Goal: Information Seeking & Learning: Learn about a topic

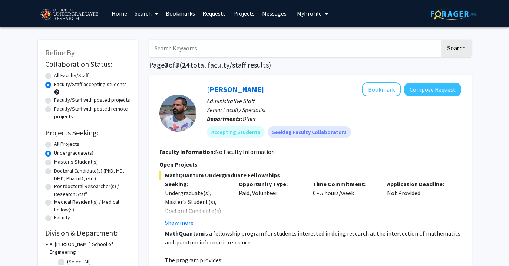
scroll to position [748, 0]
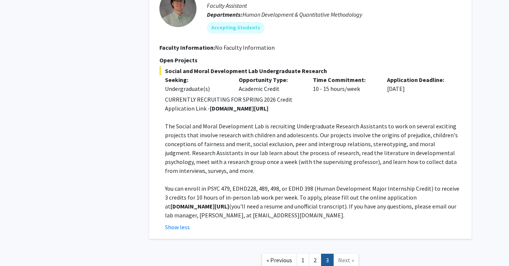
drag, startPoint x: 265, startPoint y: 109, endPoint x: 210, endPoint y: 106, distance: 55.3
click at [210, 106] on strong "[DOMAIN_NAME][URL]" at bounding box center [239, 108] width 59 height 7
copy strong "[DOMAIN_NAME][URL]"
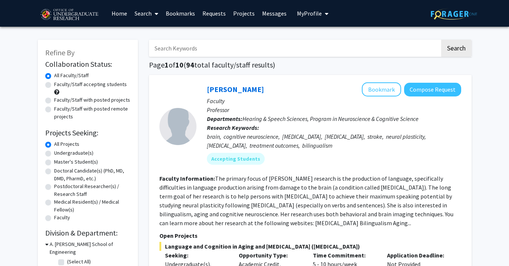
click at [54, 84] on label "Faculty/Staff accepting students" at bounding box center [90, 84] width 73 height 8
click at [54, 84] on input "Faculty/Staff accepting students" at bounding box center [56, 82] width 5 height 5
radio input "true"
click at [54, 99] on label "Faculty/Staff with posted projects" at bounding box center [92, 100] width 76 height 8
click at [54, 99] on input "Faculty/Staff with posted projects" at bounding box center [56, 98] width 5 height 5
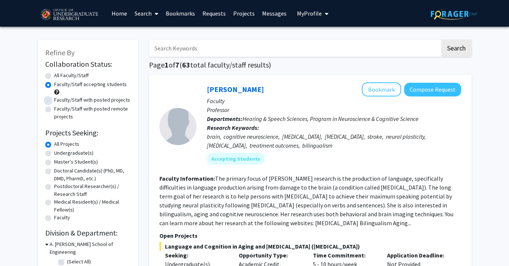
radio input "true"
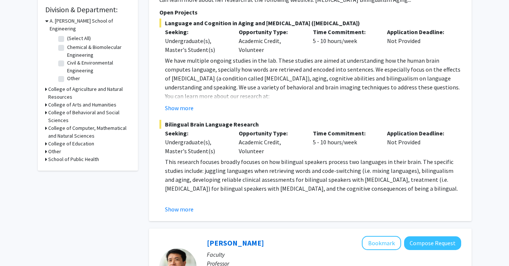
scroll to position [239, 0]
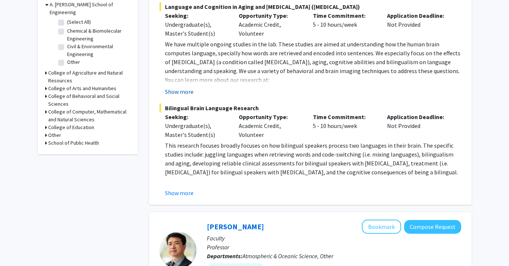
click at [185, 89] on button "Show more" at bounding box center [179, 91] width 29 height 9
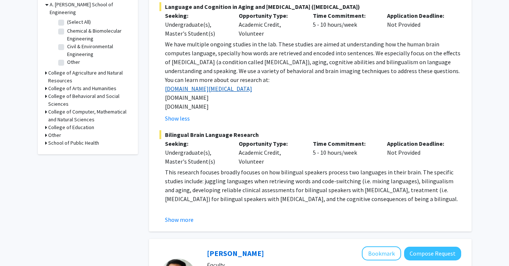
click at [192, 89] on link "[DOMAIN_NAME][MEDICAL_DATA]" at bounding box center [208, 88] width 87 height 7
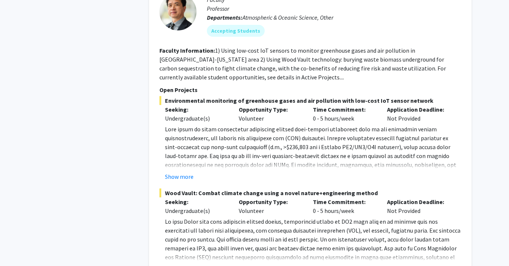
scroll to position [504, 0]
click at [180, 176] on button "Show more" at bounding box center [179, 177] width 29 height 9
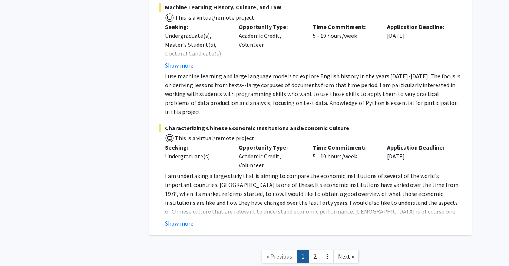
scroll to position [3604, 0]
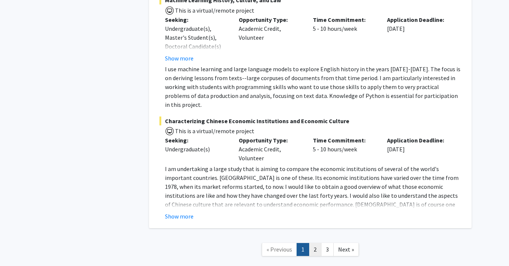
click at [315, 243] on link "2" at bounding box center [315, 249] width 13 height 13
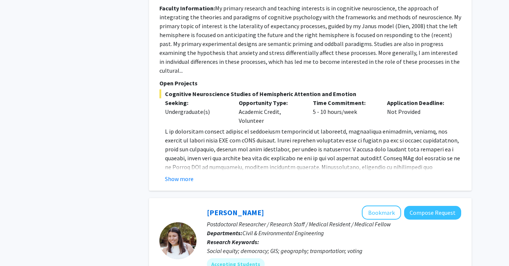
scroll to position [2178, 0]
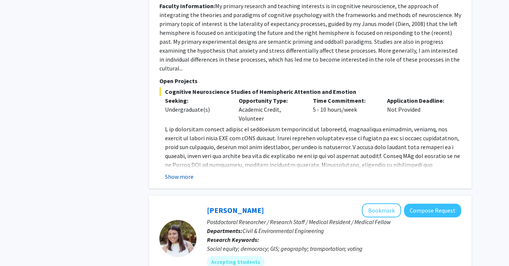
click at [175, 172] on button "Show more" at bounding box center [179, 176] width 29 height 9
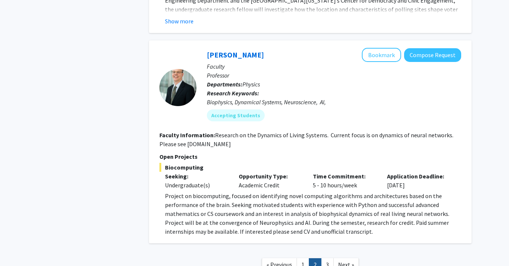
scroll to position [2614, 0]
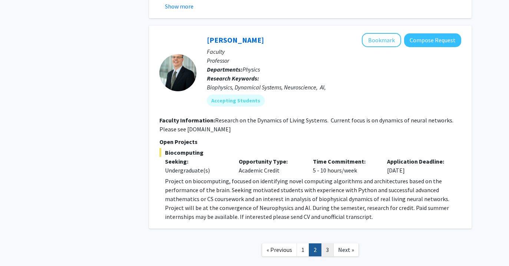
click at [327, 243] on link "3" at bounding box center [327, 249] width 13 height 13
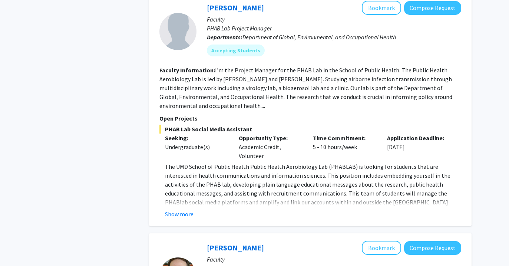
scroll to position [755, 0]
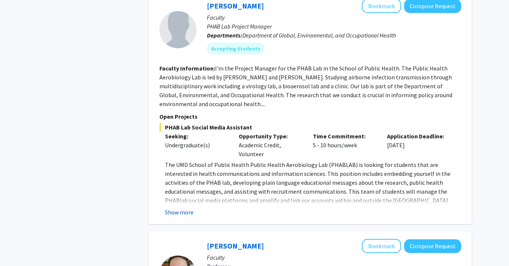
click at [182, 211] on button "Show more" at bounding box center [179, 212] width 29 height 9
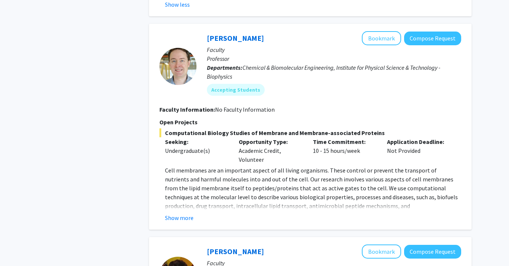
scroll to position [1035, 0]
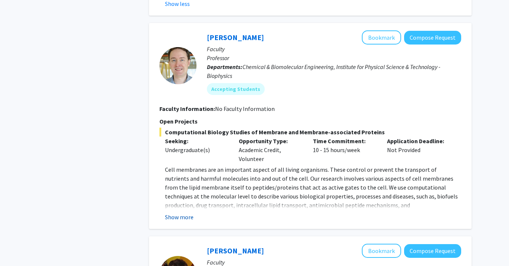
click at [178, 212] on button "Show more" at bounding box center [179, 216] width 29 height 9
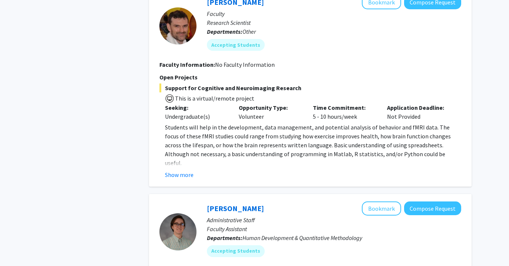
scroll to position [1508, 0]
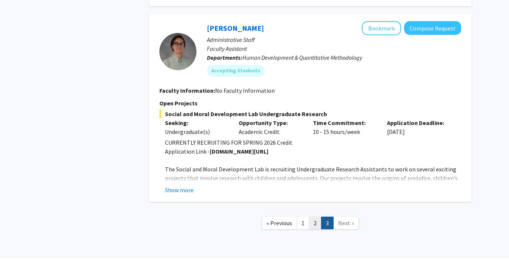
click at [315, 216] on link "2" at bounding box center [315, 222] width 13 height 13
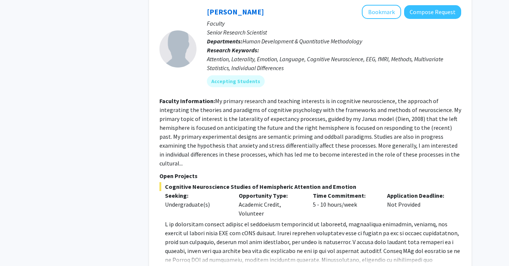
scroll to position [2107, 0]
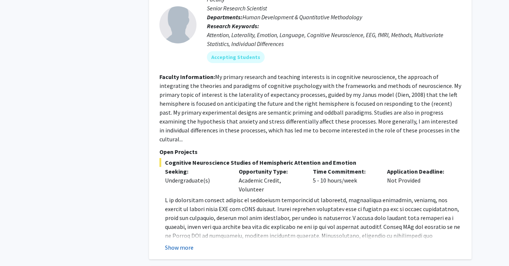
click at [189, 243] on button "Show more" at bounding box center [179, 247] width 29 height 9
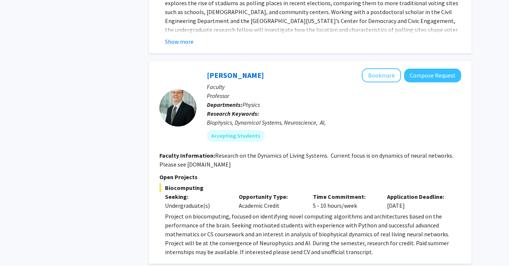
scroll to position [2614, 0]
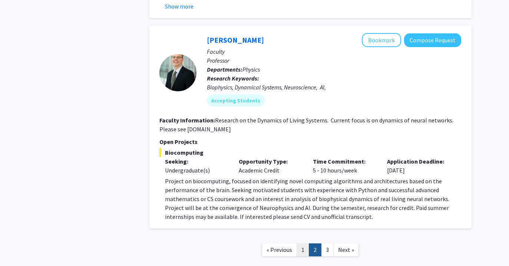
click at [304, 243] on link "1" at bounding box center [303, 249] width 13 height 13
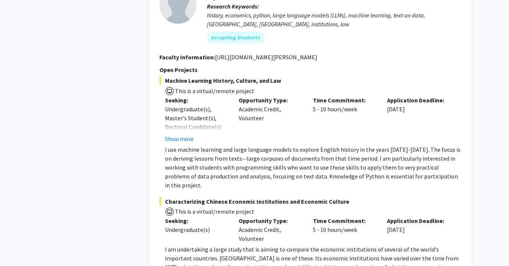
scroll to position [3497, 0]
